Goal: Task Accomplishment & Management: Use online tool/utility

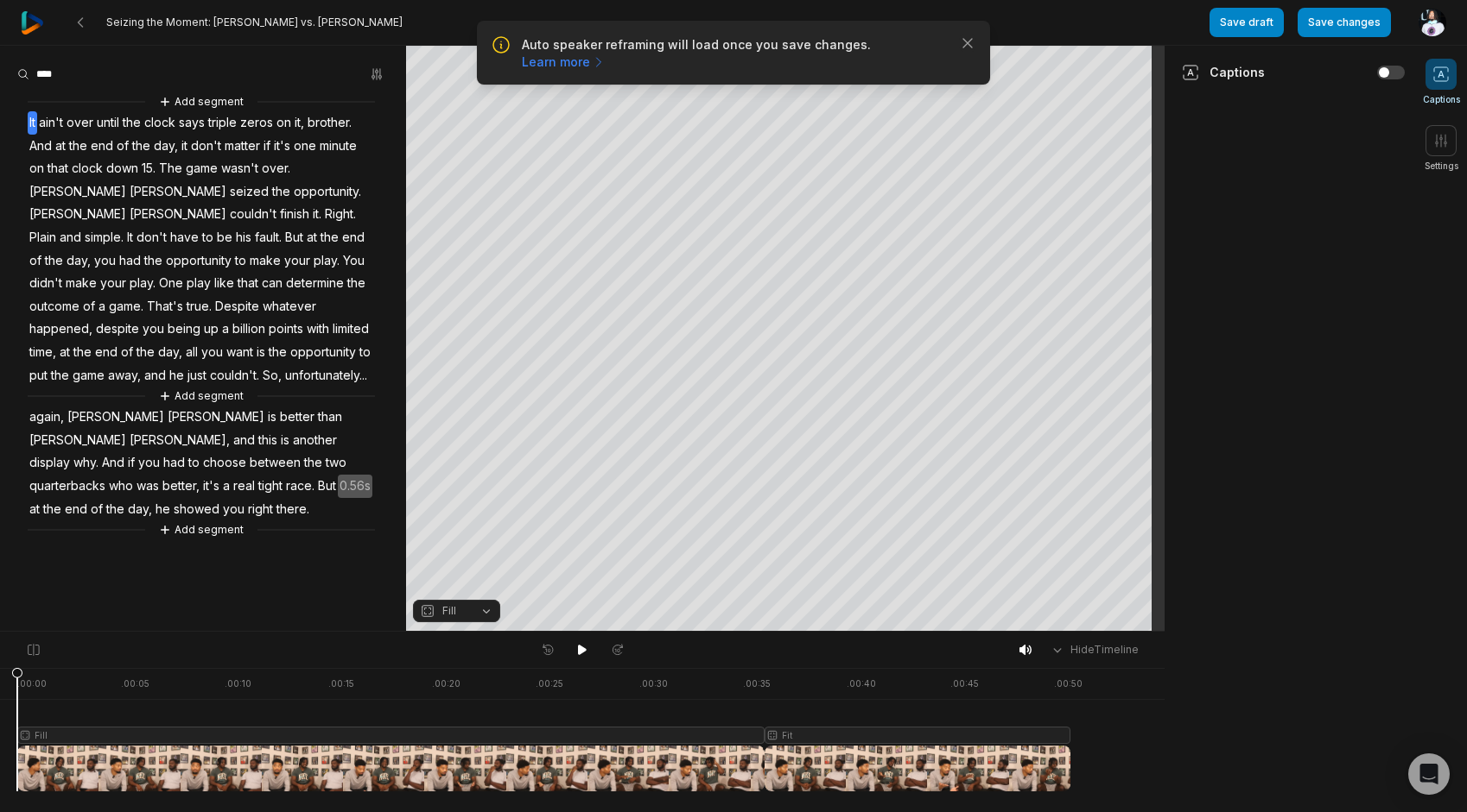
drag, startPoint x: 955, startPoint y: 44, endPoint x: 965, endPoint y: 55, distance: 14.9
click at [965, 55] on div "Auto speaker reframing will load once you save changes. Learn more Close" at bounding box center [734, 52] width 513 height 64
click at [958, 48] on div "Auto speaker reframing will load once you save changes. Learn more Close" at bounding box center [734, 52] width 485 height 36
click at [968, 45] on icon "button" at bounding box center [968, 43] width 18 height 18
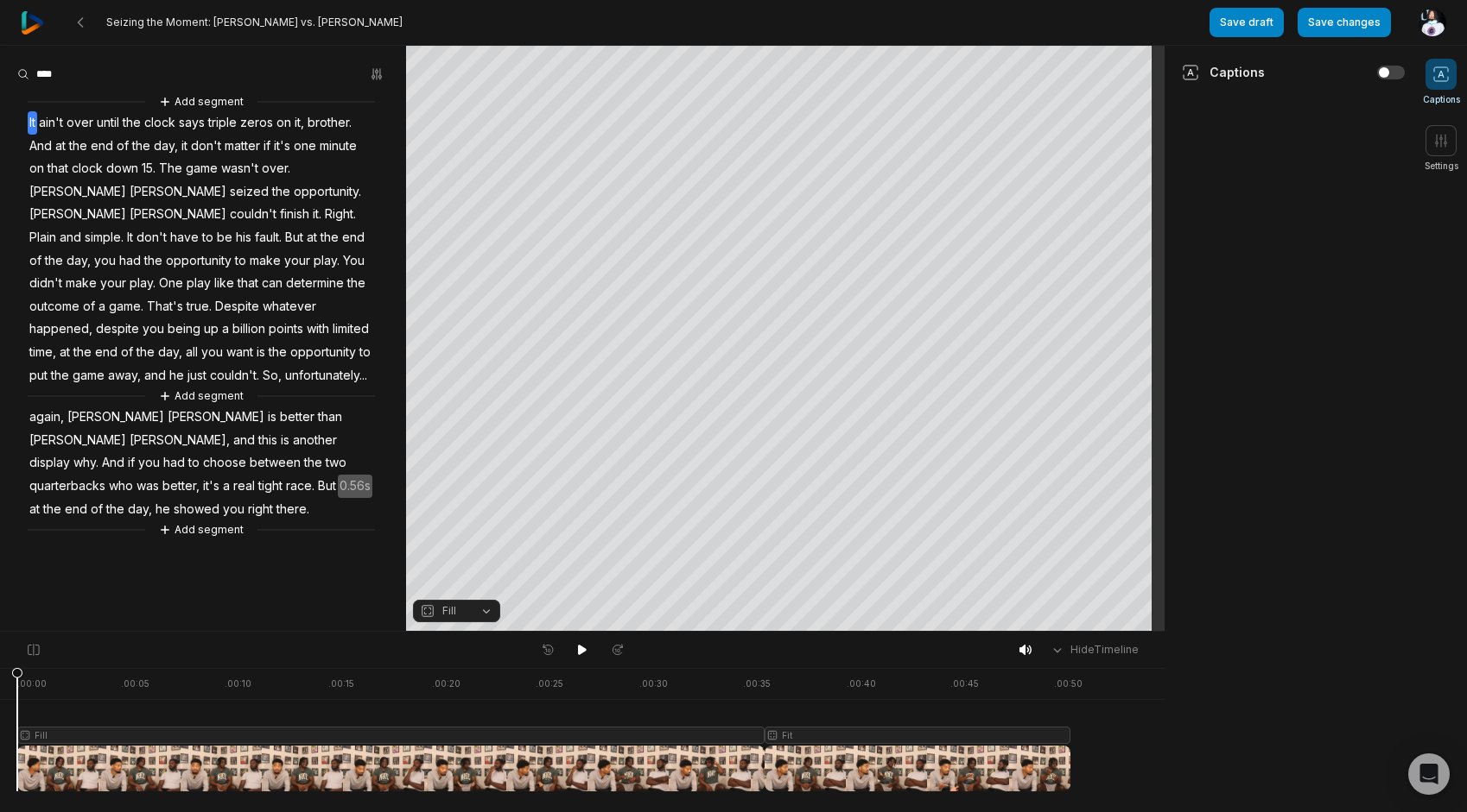
click at [275, 499] on span "right" at bounding box center [260, 510] width 29 height 24
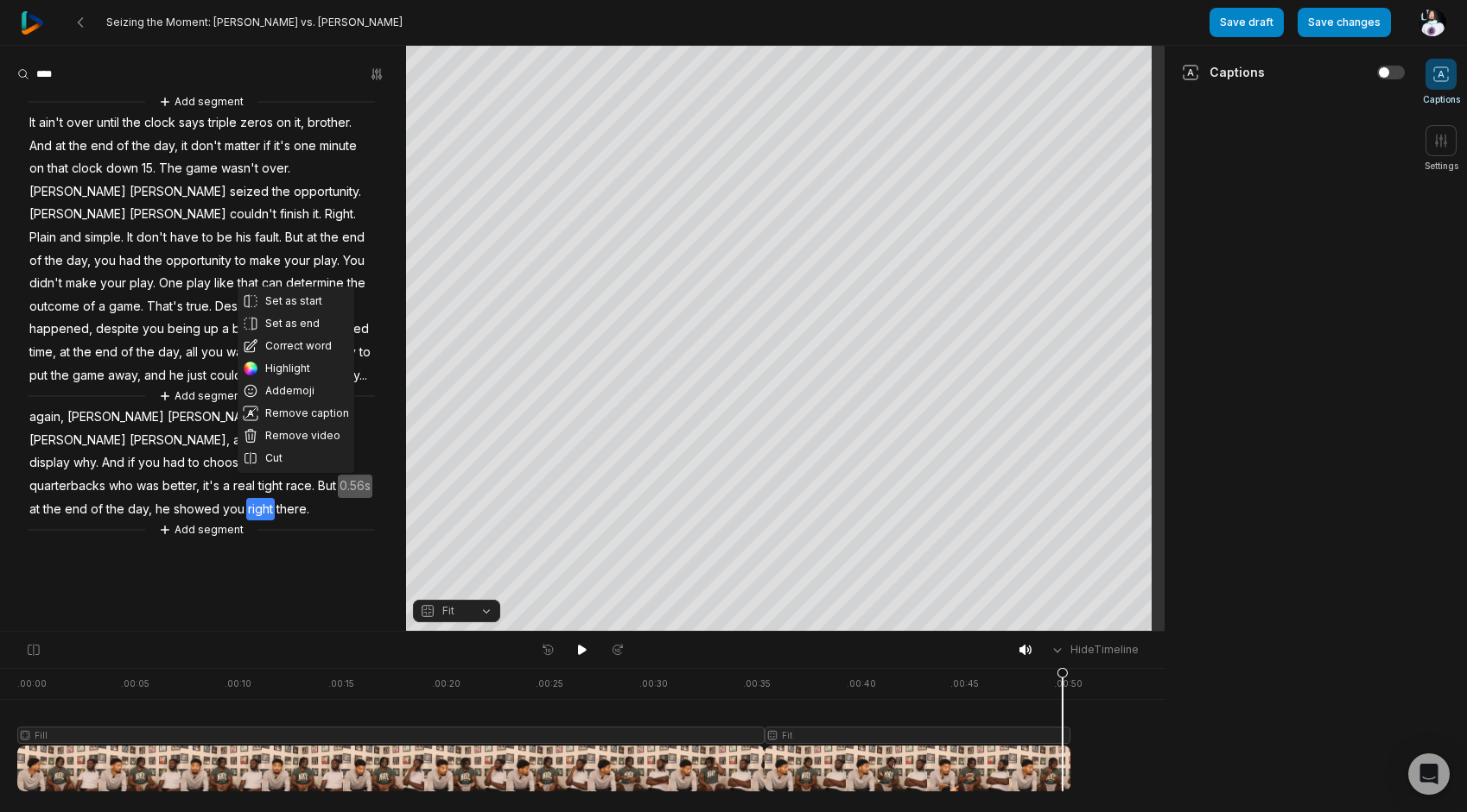
click at [166, 317] on span "you" at bounding box center [153, 329] width 25 height 24
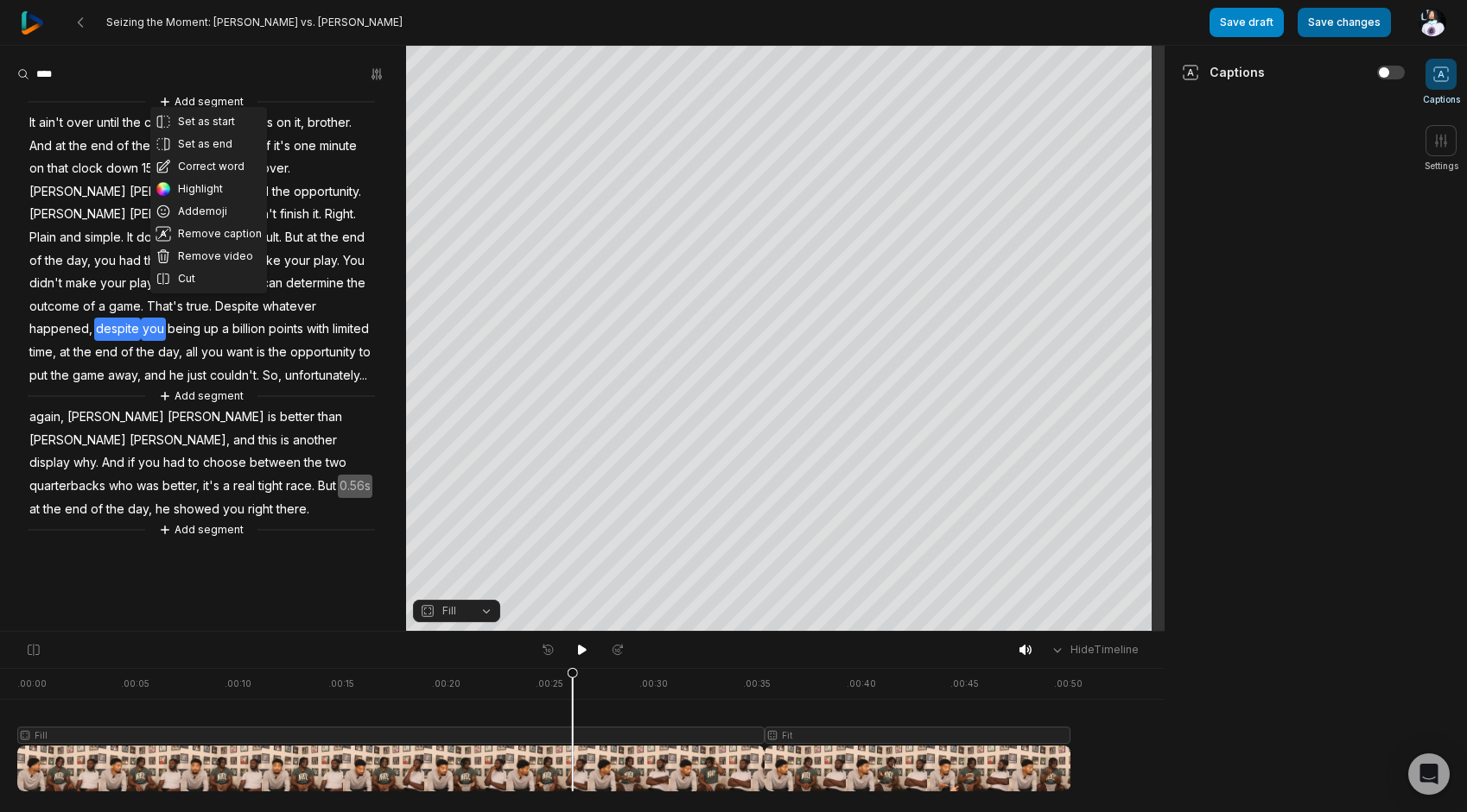
click at [1330, 15] on button "Save changes" at bounding box center [1344, 23] width 94 height 30
